Goal: Book appointment/travel/reservation

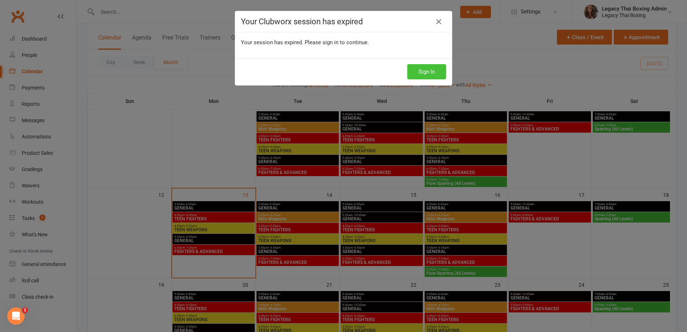
click at [438, 68] on button "Sign In" at bounding box center [426, 71] width 39 height 15
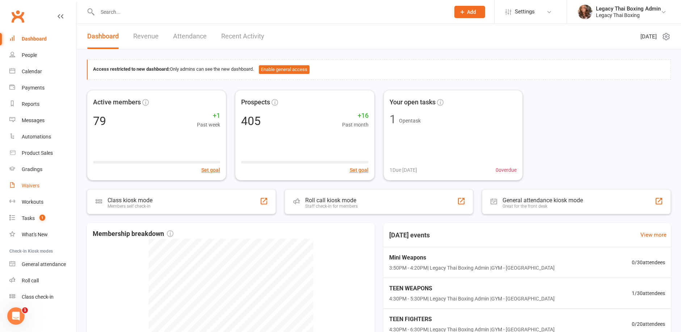
click at [39, 188] on link "Waivers" at bounding box center [42, 185] width 67 height 16
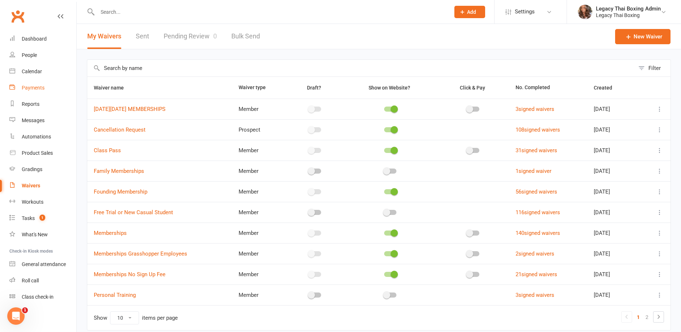
click at [31, 87] on div "Payments" at bounding box center [33, 88] width 23 height 6
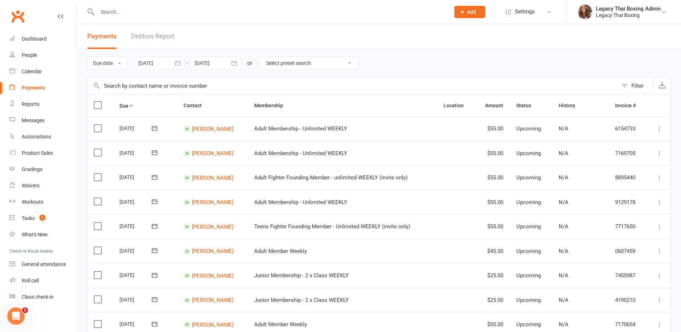
click at [314, 66] on select "Select preset search All failures All skipped payments All pending payments Suc…" at bounding box center [308, 63] width 99 height 12
select select "0"
click at [265, 57] on select "Select preset search All failures All skipped payments All pending payments Suc…" at bounding box center [308, 63] width 99 height 12
type input "14 Oct 2025"
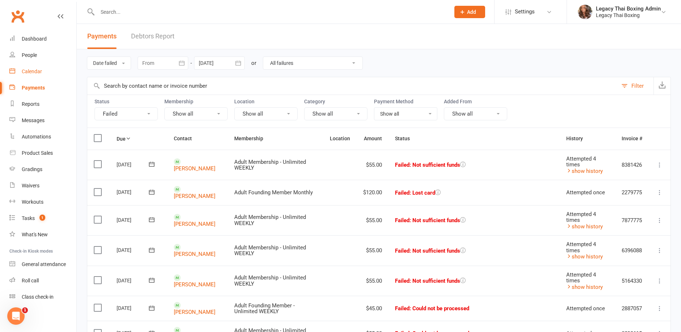
click at [39, 71] on div "Calendar" at bounding box center [32, 71] width 20 height 6
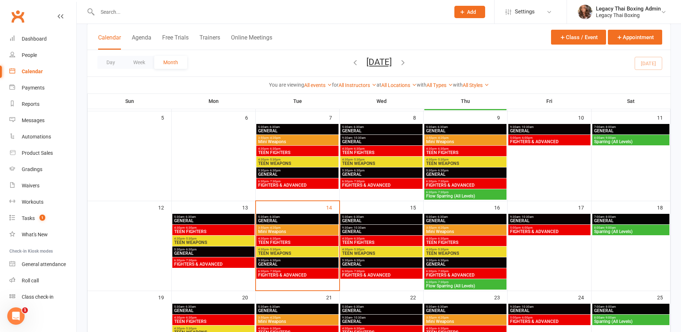
scroll to position [145, 0]
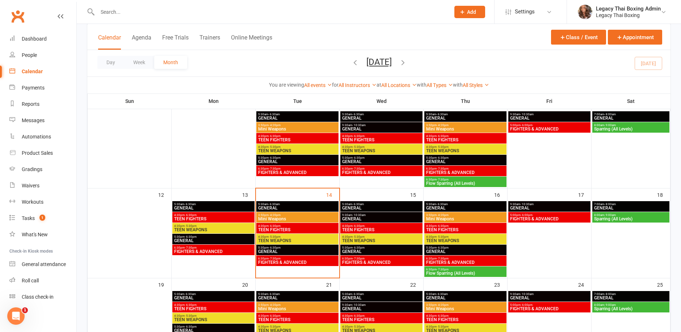
click at [278, 205] on span "- 6:30am" at bounding box center [274, 203] width 12 height 3
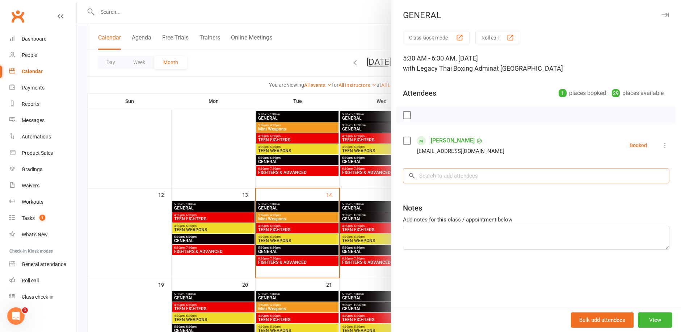
click at [441, 177] on input "search" at bounding box center [536, 175] width 266 height 15
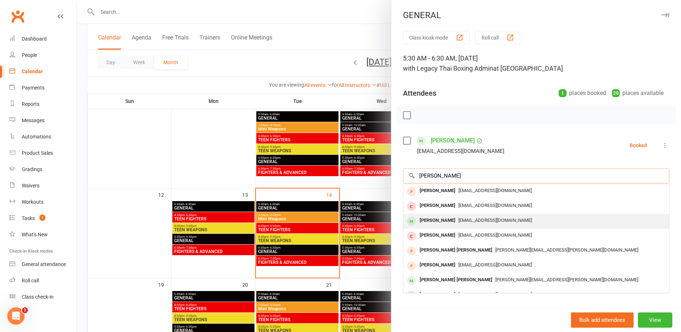
type input "jason"
click at [463, 217] on span "jasonsavage@stonerealestate.com.au" at bounding box center [495, 219] width 74 height 5
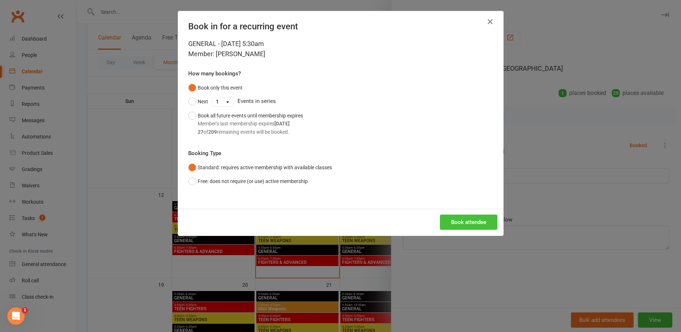
click at [463, 223] on button "Book attendee" at bounding box center [469, 221] width 58 height 15
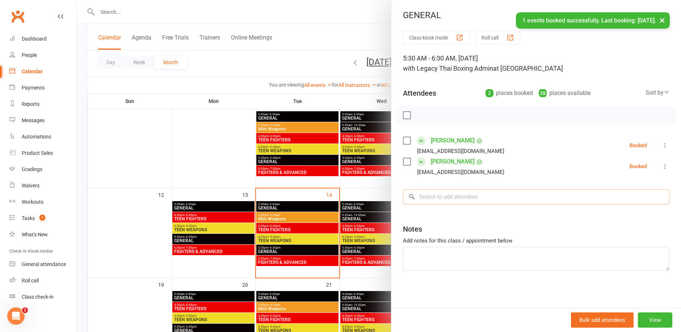
click at [437, 197] on input "search" at bounding box center [536, 196] width 266 height 15
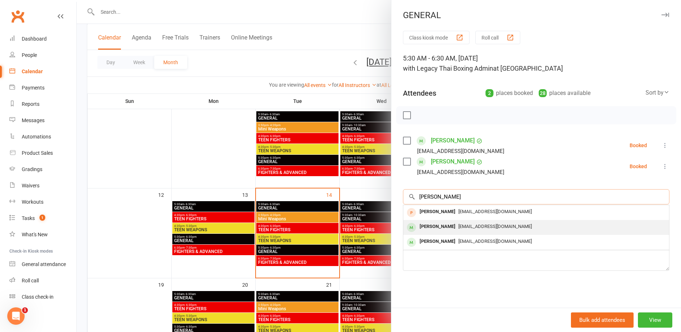
type input "richard"
click at [458, 227] on div "Richard Gibbings-johns" at bounding box center [438, 226] width 42 height 11
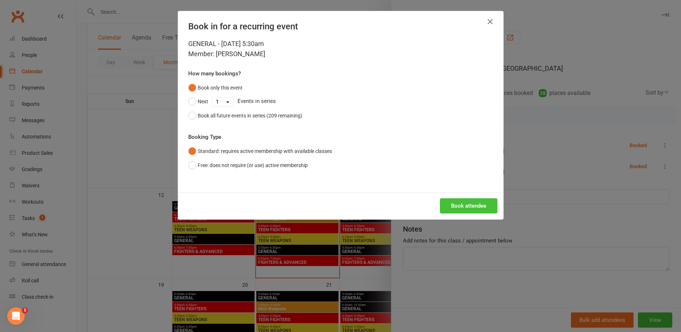
click at [466, 211] on button "Book attendee" at bounding box center [469, 205] width 58 height 15
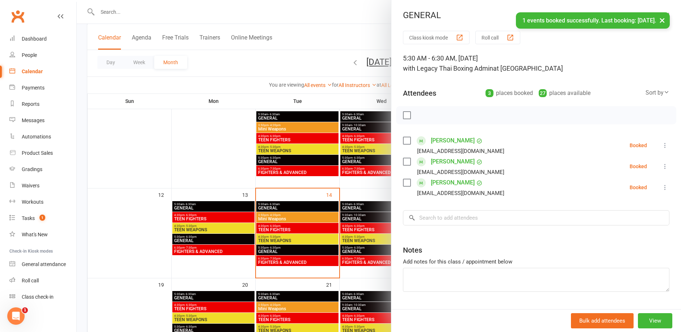
click at [406, 114] on label at bounding box center [406, 115] width 7 height 7
click at [422, 114] on icon "button" at bounding box center [423, 115] width 8 height 8
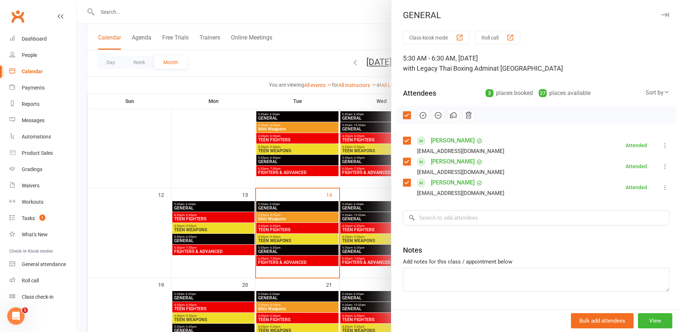
click at [314, 33] on div at bounding box center [379, 166] width 604 height 332
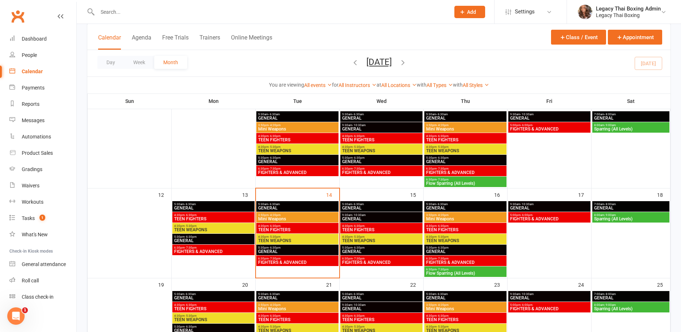
click at [295, 212] on div "3:50pm - 4:20pm Mini Weapons" at bounding box center [297, 217] width 82 height 11
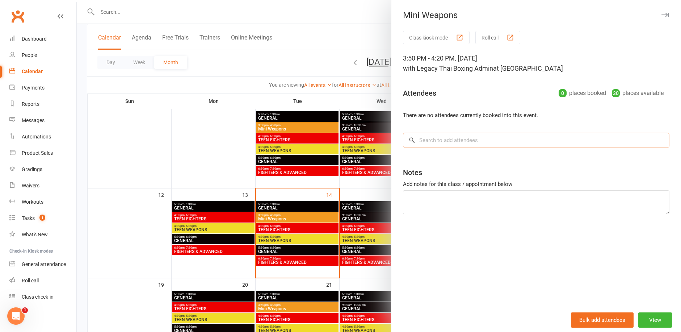
click at [451, 139] on input "search" at bounding box center [536, 140] width 266 height 15
click at [285, 228] on div at bounding box center [379, 166] width 604 height 332
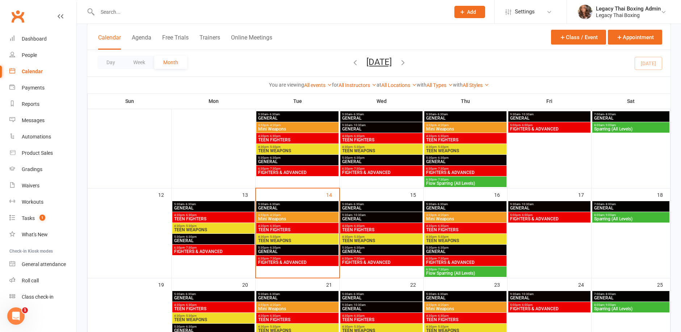
click at [285, 228] on span "TEEN FIGHTERS" at bounding box center [297, 229] width 79 height 4
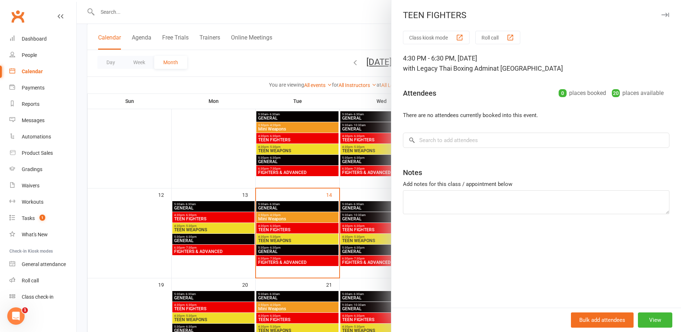
click at [271, 249] on div at bounding box center [379, 166] width 604 height 332
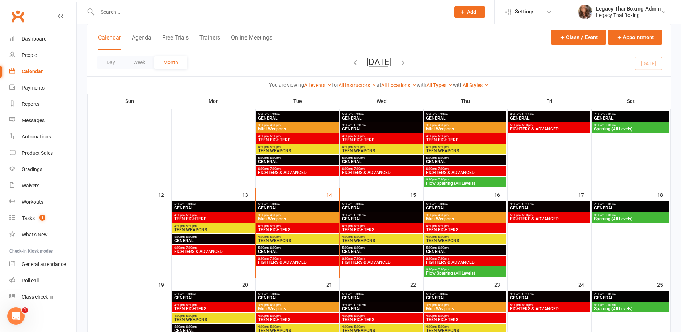
click at [278, 246] on span "- 6:30pm" at bounding box center [275, 247] width 12 height 3
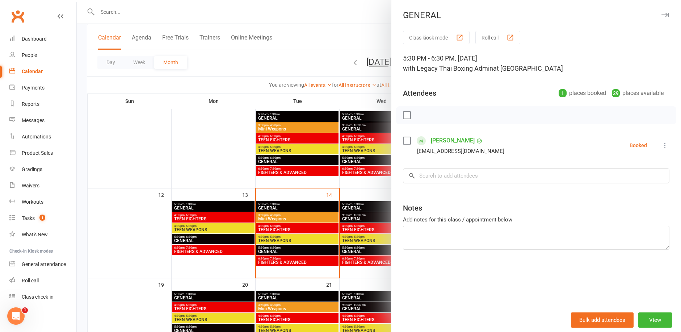
click at [227, 171] on div at bounding box center [379, 166] width 604 height 332
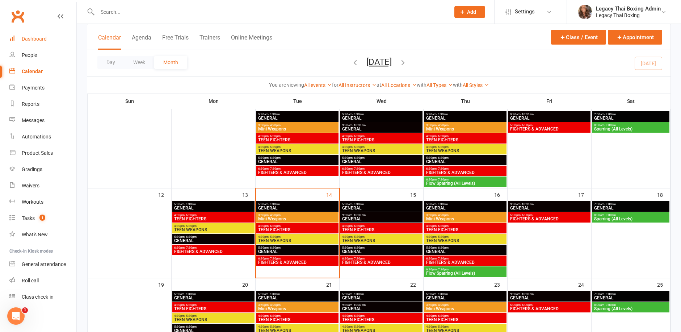
click at [26, 38] on div "Dashboard" at bounding box center [34, 39] width 25 height 6
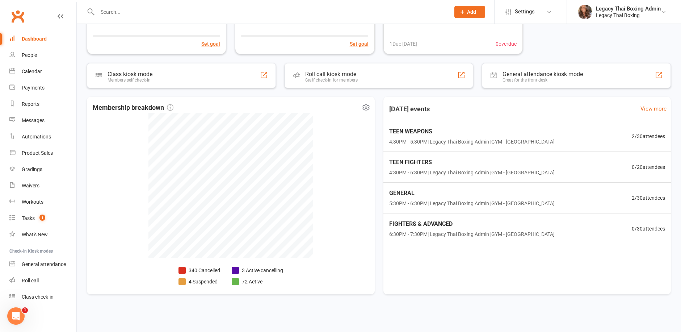
scroll to position [126, 0]
click at [543, 202] on div "GENERAL 5:30PM - 6:30PM | Legacy Thai Boxing Admin | GYM - REDLAND BAY 2 / 30 a…" at bounding box center [526, 198] width 299 height 32
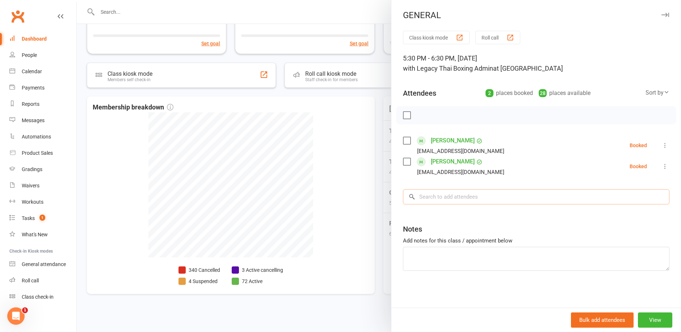
click at [439, 198] on input "search" at bounding box center [536, 196] width 266 height 15
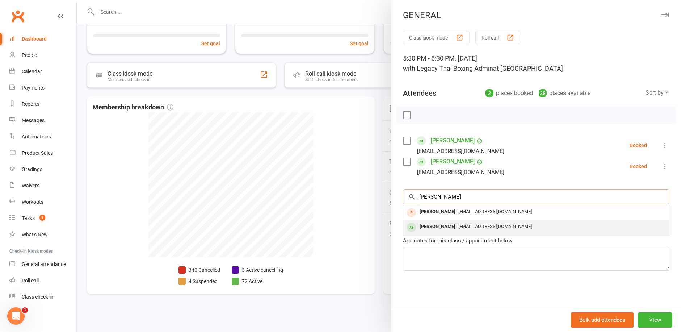
type input "zane"
click at [440, 230] on div "Zane MacRae" at bounding box center [438, 226] width 42 height 11
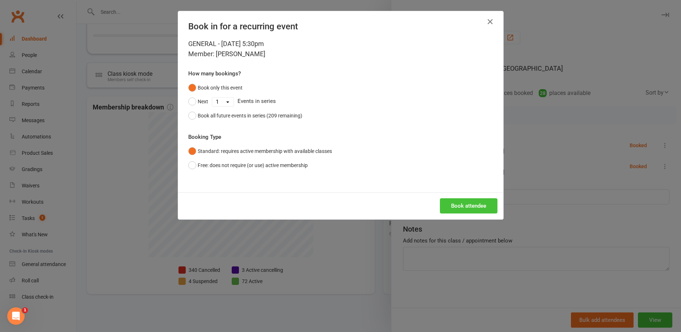
click at [463, 205] on button "Book attendee" at bounding box center [469, 205] width 58 height 15
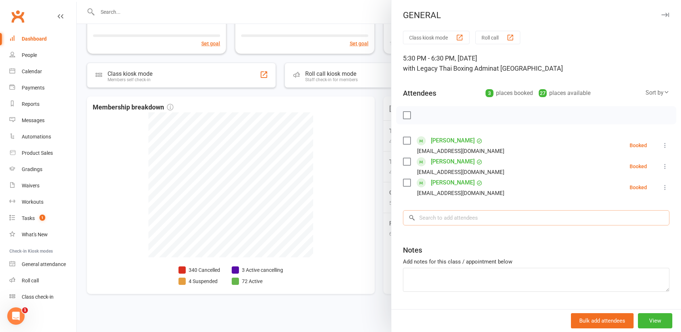
click at [432, 215] on input "search" at bounding box center [536, 217] width 266 height 15
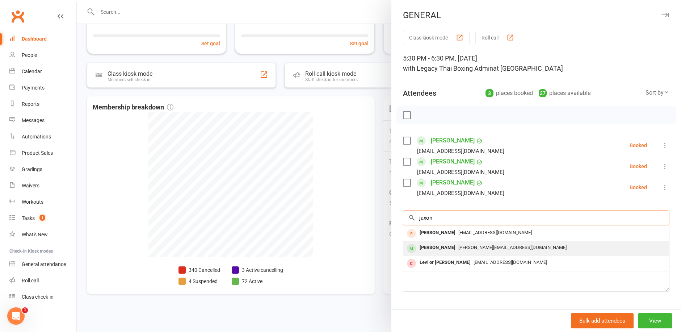
type input "jaxon"
click at [427, 248] on div "Jaxon McEwan" at bounding box center [438, 247] width 42 height 11
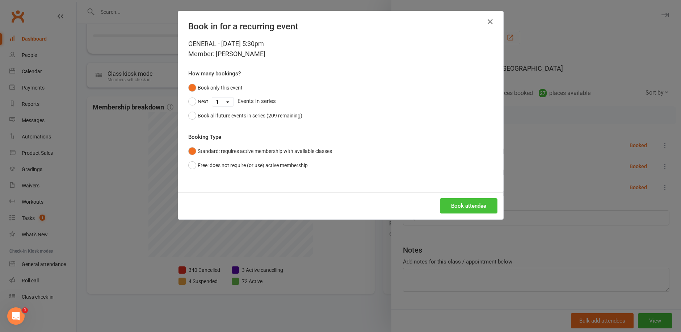
click at [466, 204] on button "Book attendee" at bounding box center [469, 205] width 58 height 15
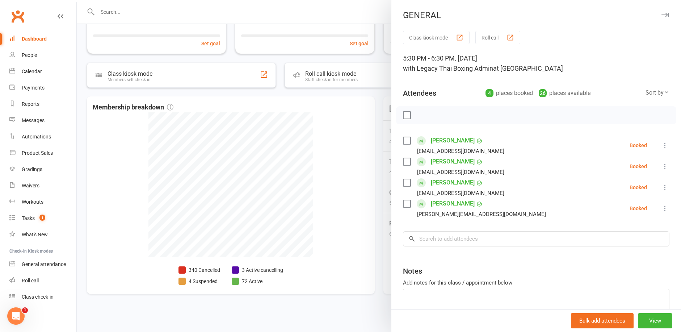
click at [345, 93] on div at bounding box center [379, 166] width 604 height 332
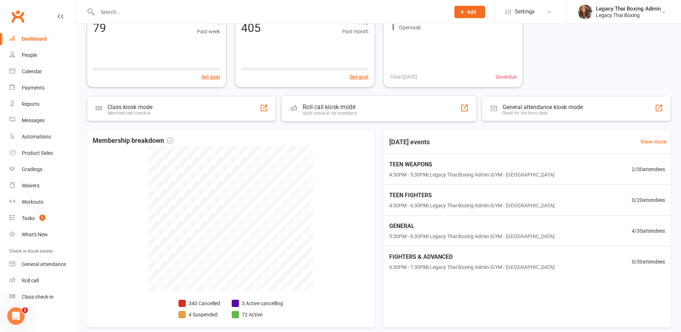
scroll to position [109, 0]
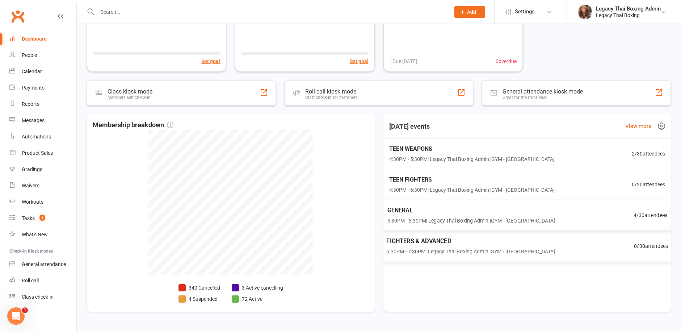
click at [428, 246] on div "FIGHTERS & ADVANCED 6:30PM - 7:30PM | Legacy Thai Boxing Admin | GYM - REDLAND …" at bounding box center [470, 245] width 169 height 19
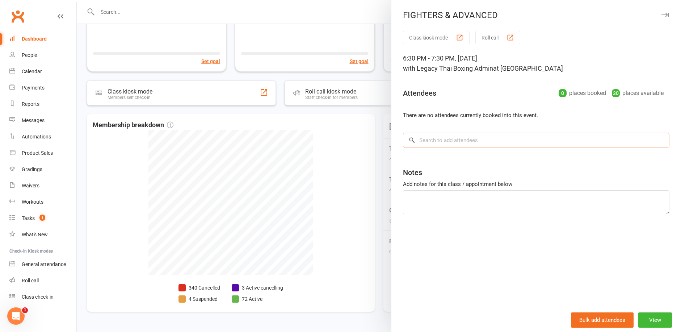
click at [423, 145] on input "search" at bounding box center [536, 140] width 266 height 15
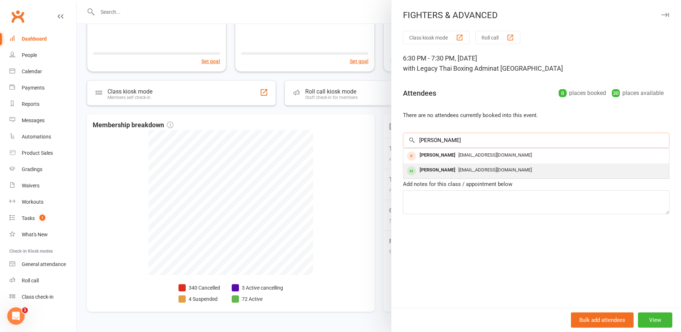
type input "zane"
click at [439, 170] on div "Zane MacRae" at bounding box center [438, 170] width 42 height 11
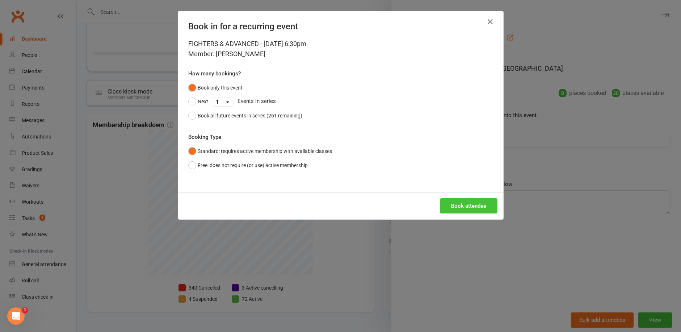
click at [463, 208] on button "Book attendee" at bounding box center [469, 205] width 58 height 15
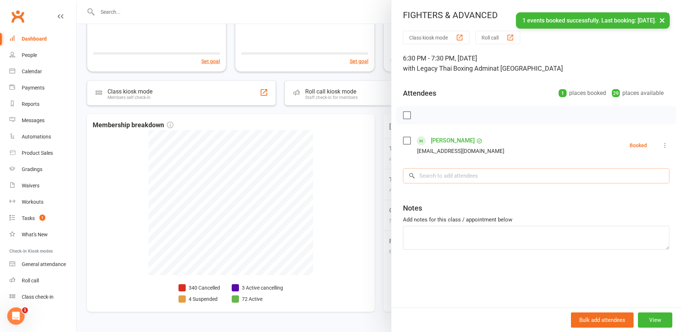
click at [443, 176] on input "search" at bounding box center [536, 175] width 266 height 15
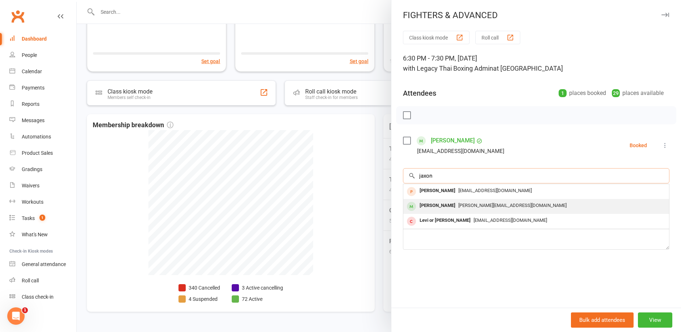
type input "jaxon"
click at [436, 205] on div "Jaxon McEwan" at bounding box center [438, 205] width 42 height 11
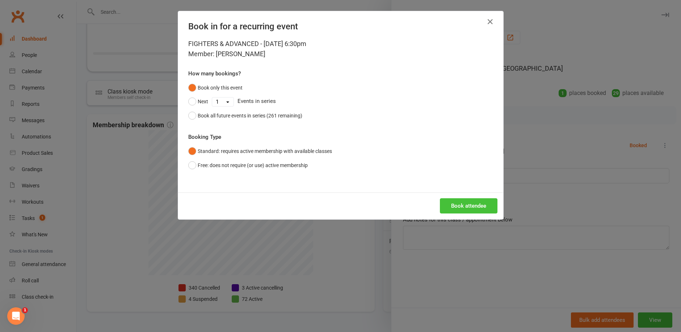
click at [468, 206] on button "Book attendee" at bounding box center [469, 205] width 58 height 15
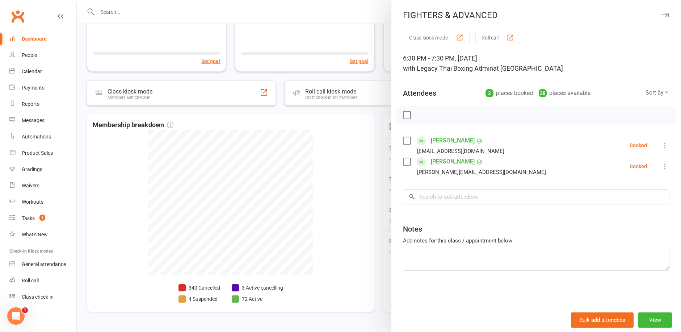
click at [380, 115] on div at bounding box center [379, 166] width 604 height 332
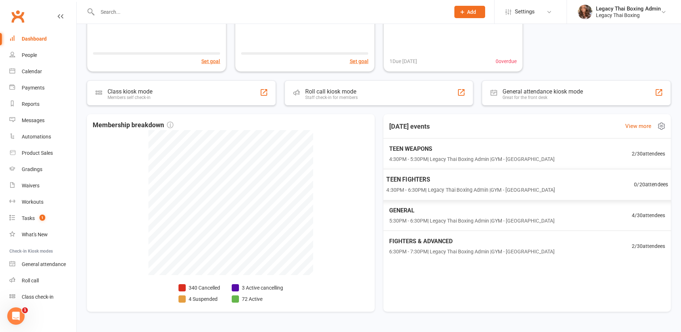
scroll to position [72, 0]
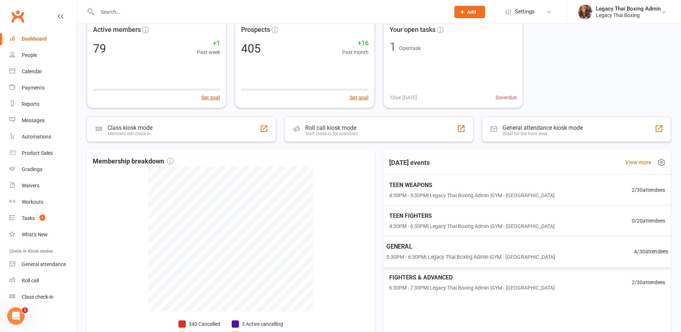
click at [526, 253] on span "5:30PM - 6:30PM | Legacy Thai Boxing Admin | GYM - REDLAND BAY" at bounding box center [470, 257] width 169 height 8
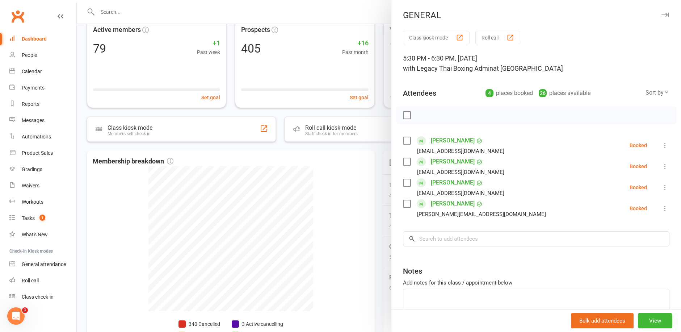
click at [345, 147] on div at bounding box center [379, 166] width 604 height 332
